Goal: Information Seeking & Learning: Learn about a topic

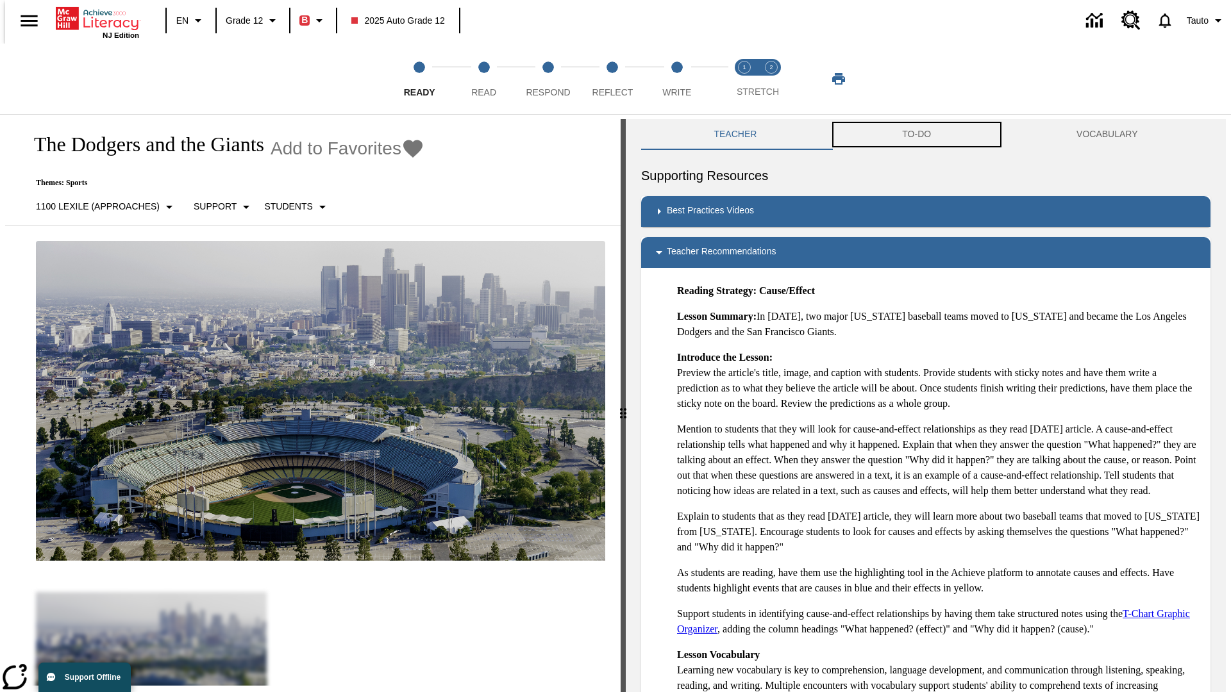
click at [917, 135] on button "TO-DO" at bounding box center [917, 134] width 174 height 31
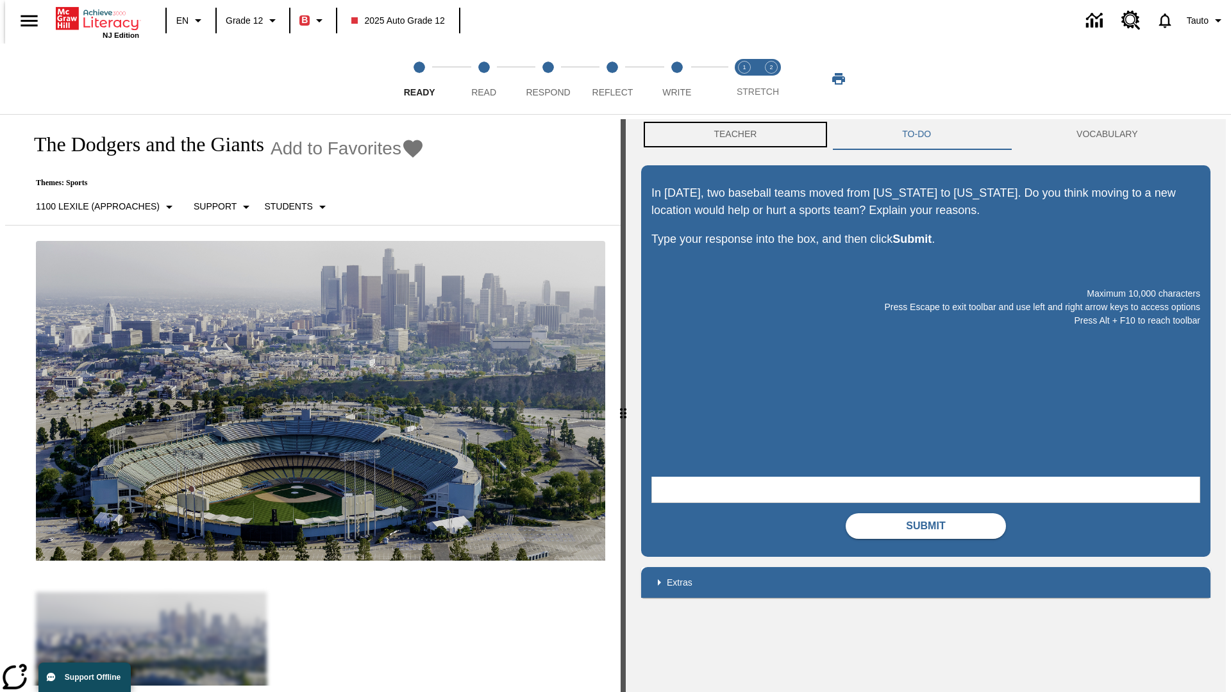
scroll to position [1, 0]
click at [731, 135] on button "Teacher" at bounding box center [735, 134] width 188 height 31
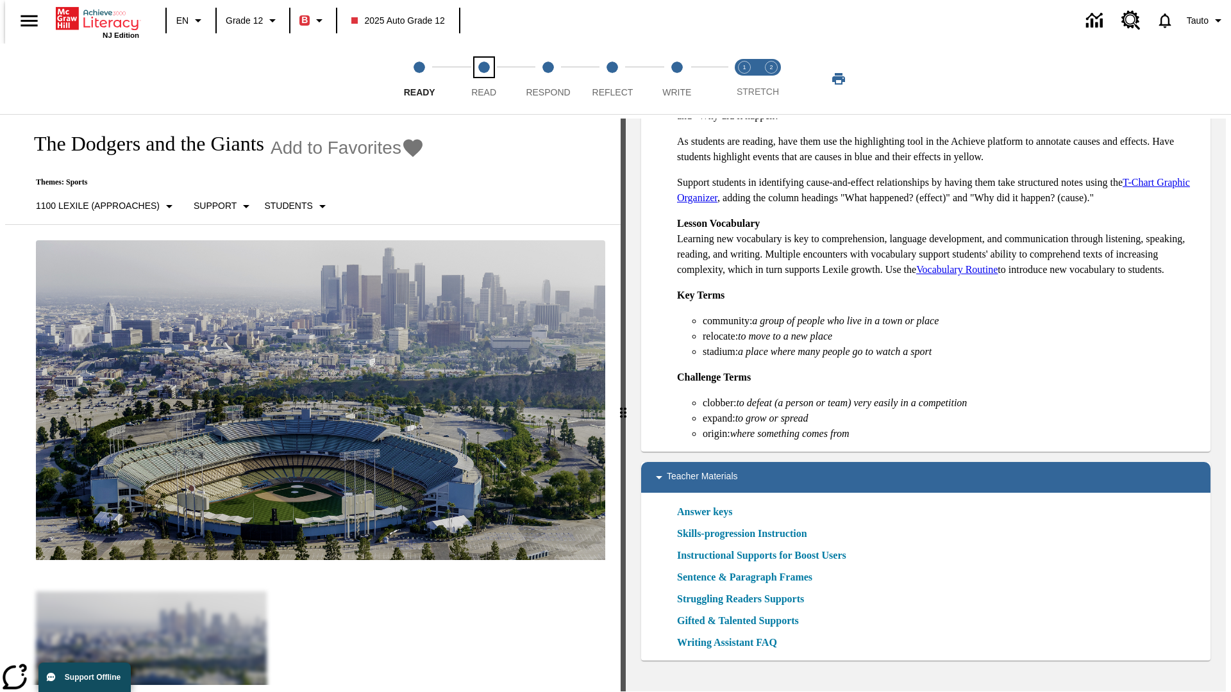
click at [483, 79] on span "Read" at bounding box center [483, 87] width 25 height 23
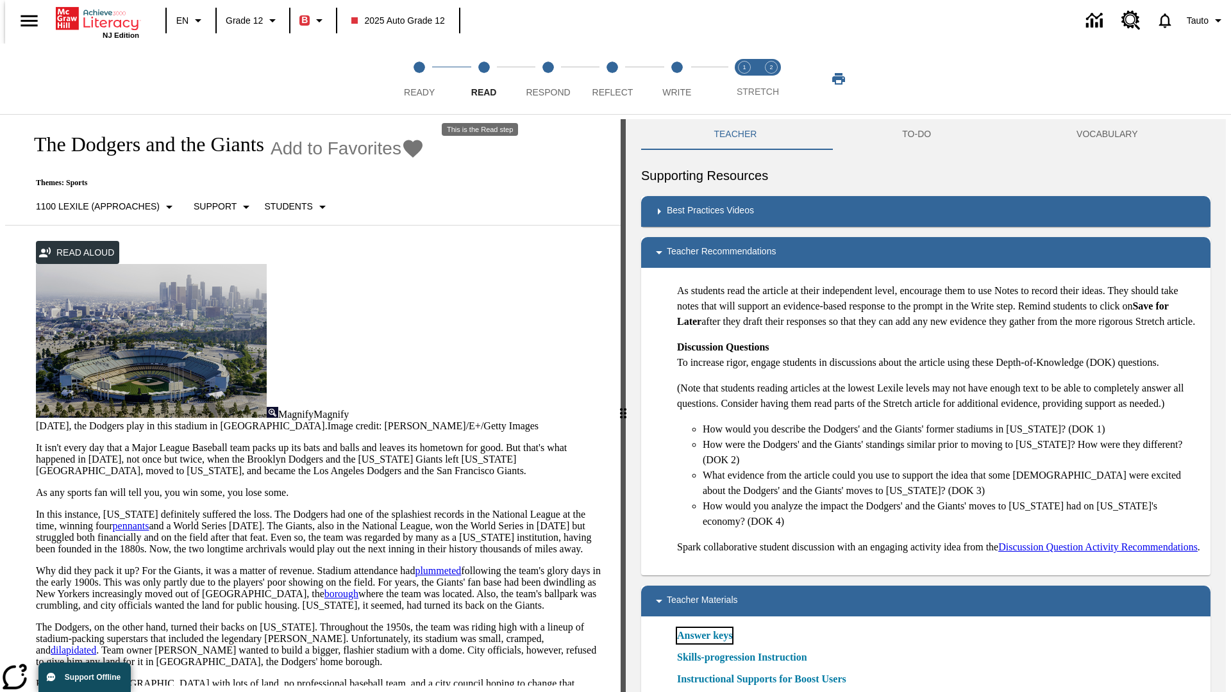
click at [704, 644] on link "Answer keys" at bounding box center [704, 635] width 55 height 15
click at [548, 79] on span "Respond" at bounding box center [548, 87] width 44 height 23
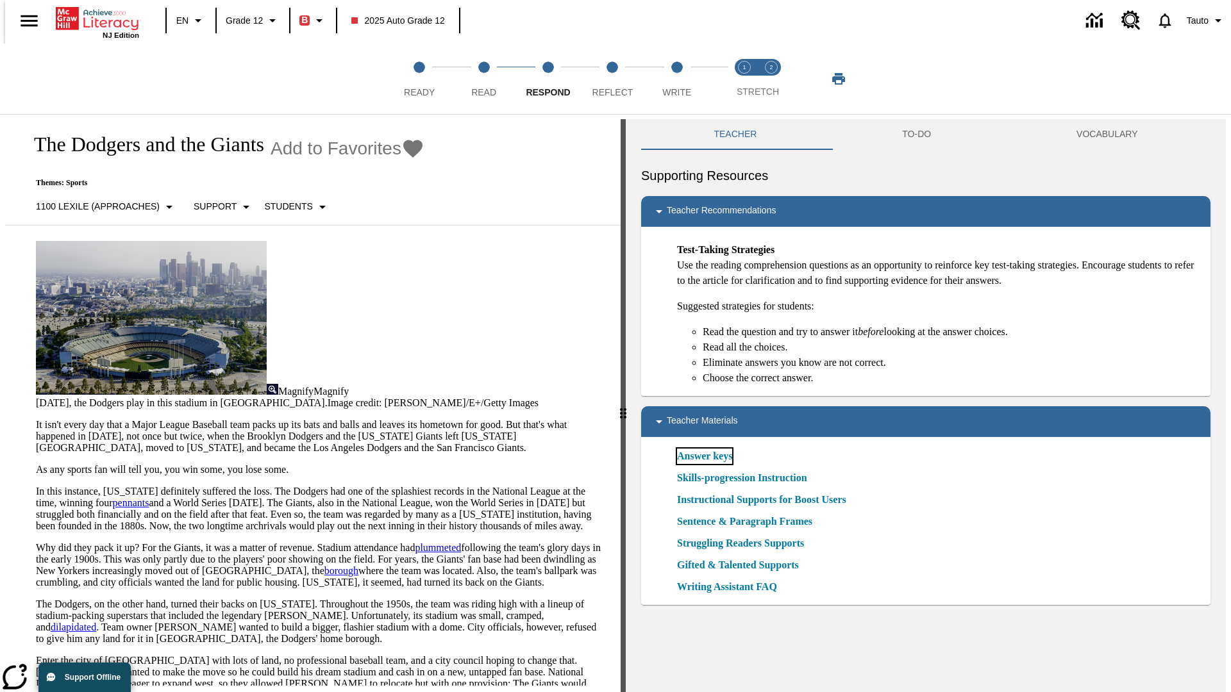
click at [704, 456] on link "Answer keys" at bounding box center [704, 456] width 55 height 15
click at [612, 79] on span "Reflect" at bounding box center [612, 87] width 41 height 23
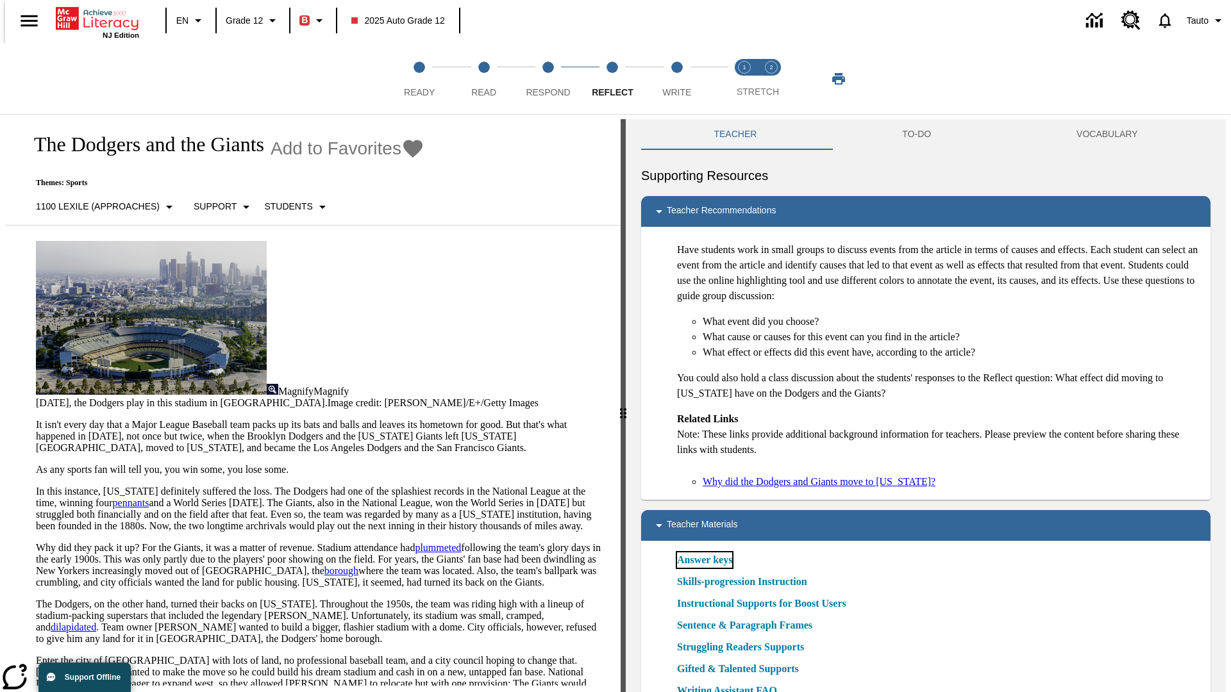
click at [704, 560] on link "Answer keys" at bounding box center [704, 560] width 55 height 15
click at [676, 79] on span "Write" at bounding box center [676, 87] width 29 height 23
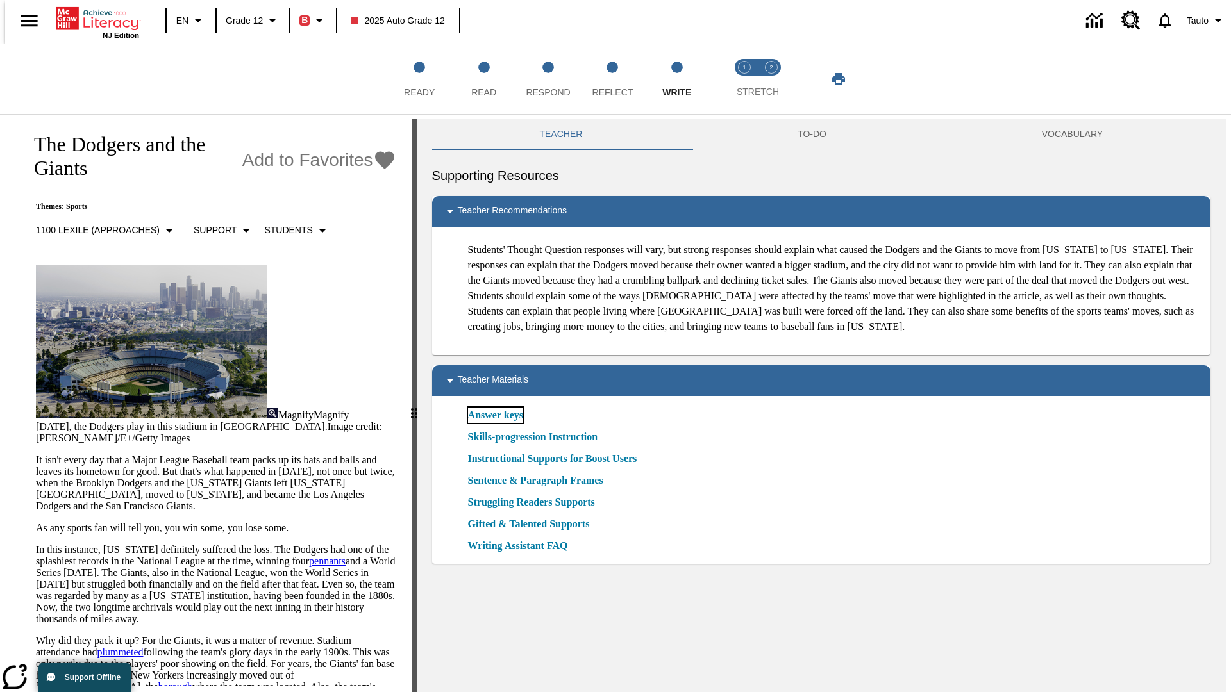
click at [494, 423] on link "Answer keys" at bounding box center [495, 415] width 55 height 15
